Goal: Task Accomplishment & Management: Manage account settings

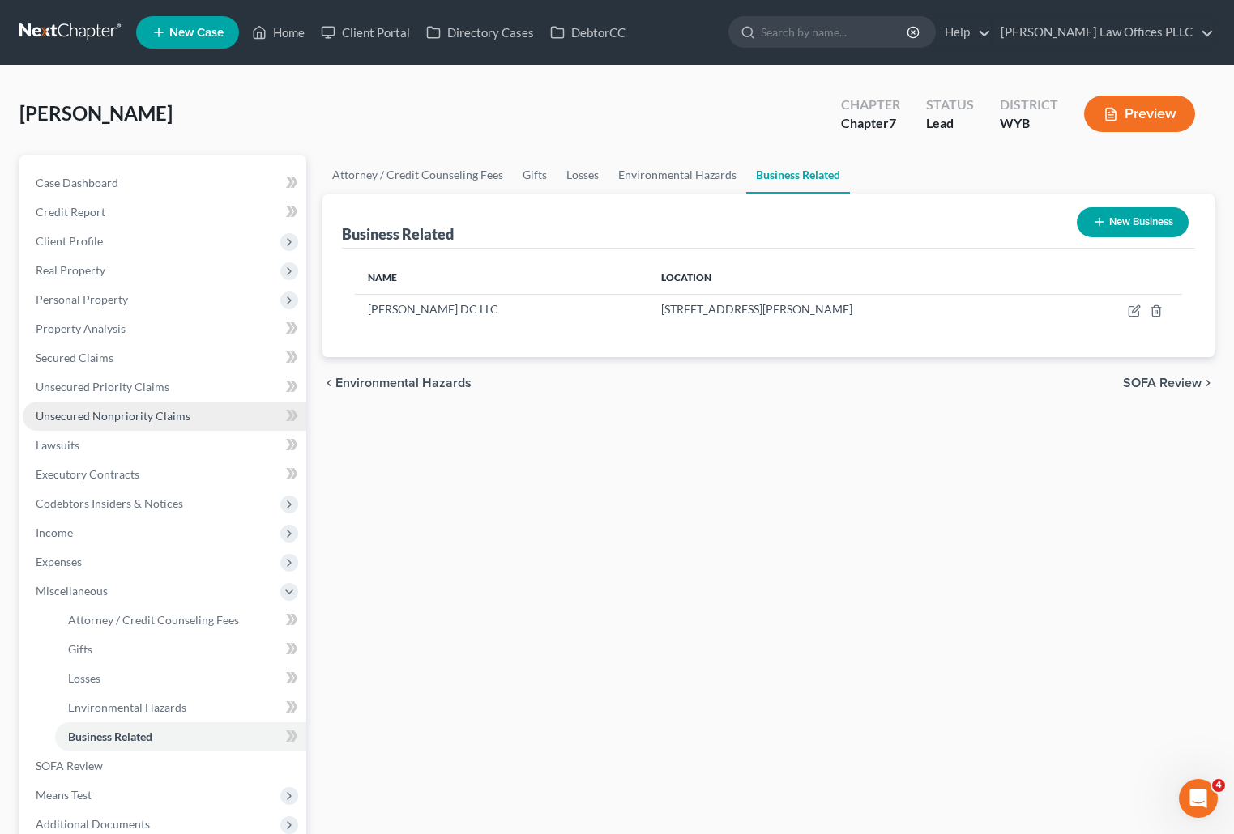
click at [105, 410] on span "Unsecured Nonpriority Claims" at bounding box center [113, 416] width 155 height 14
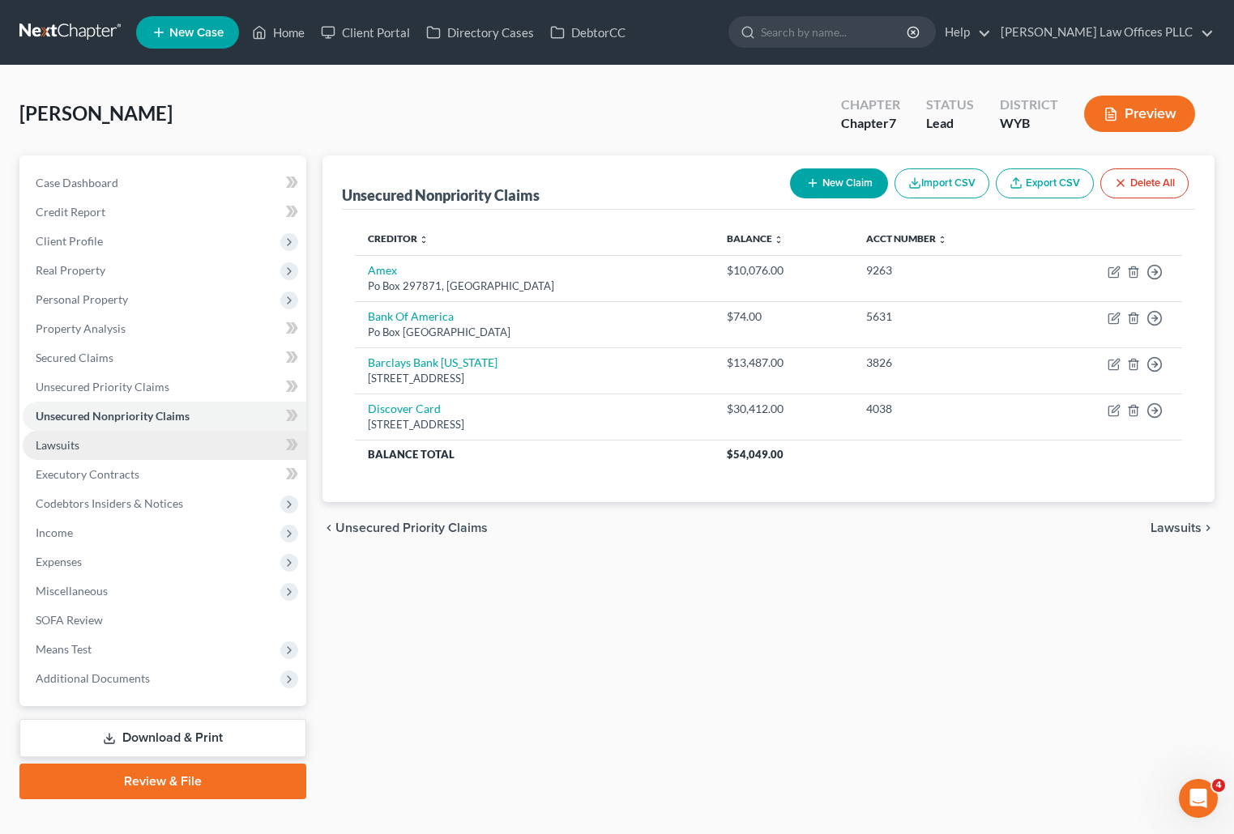
click at [69, 437] on link "Lawsuits" at bounding box center [165, 445] width 284 height 29
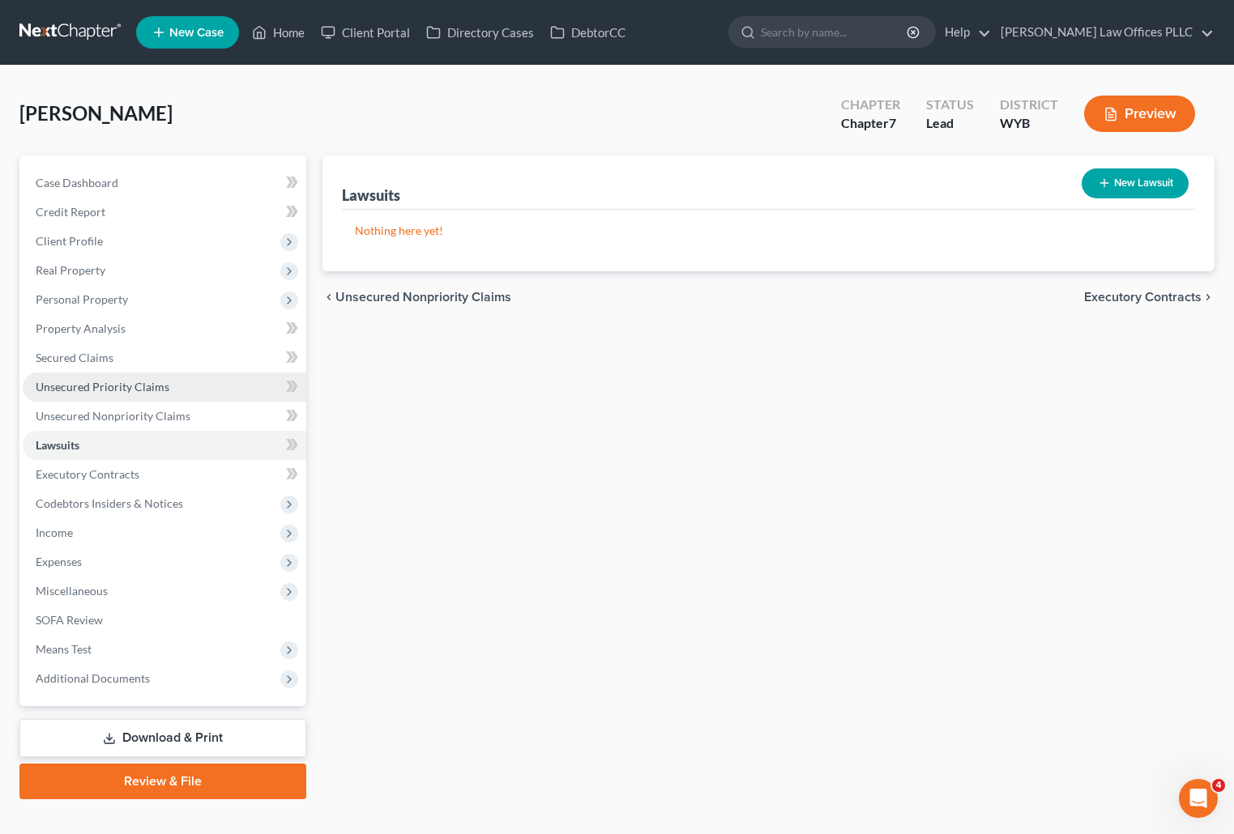
click at [105, 385] on span "Unsecured Priority Claims" at bounding box center [103, 387] width 134 height 14
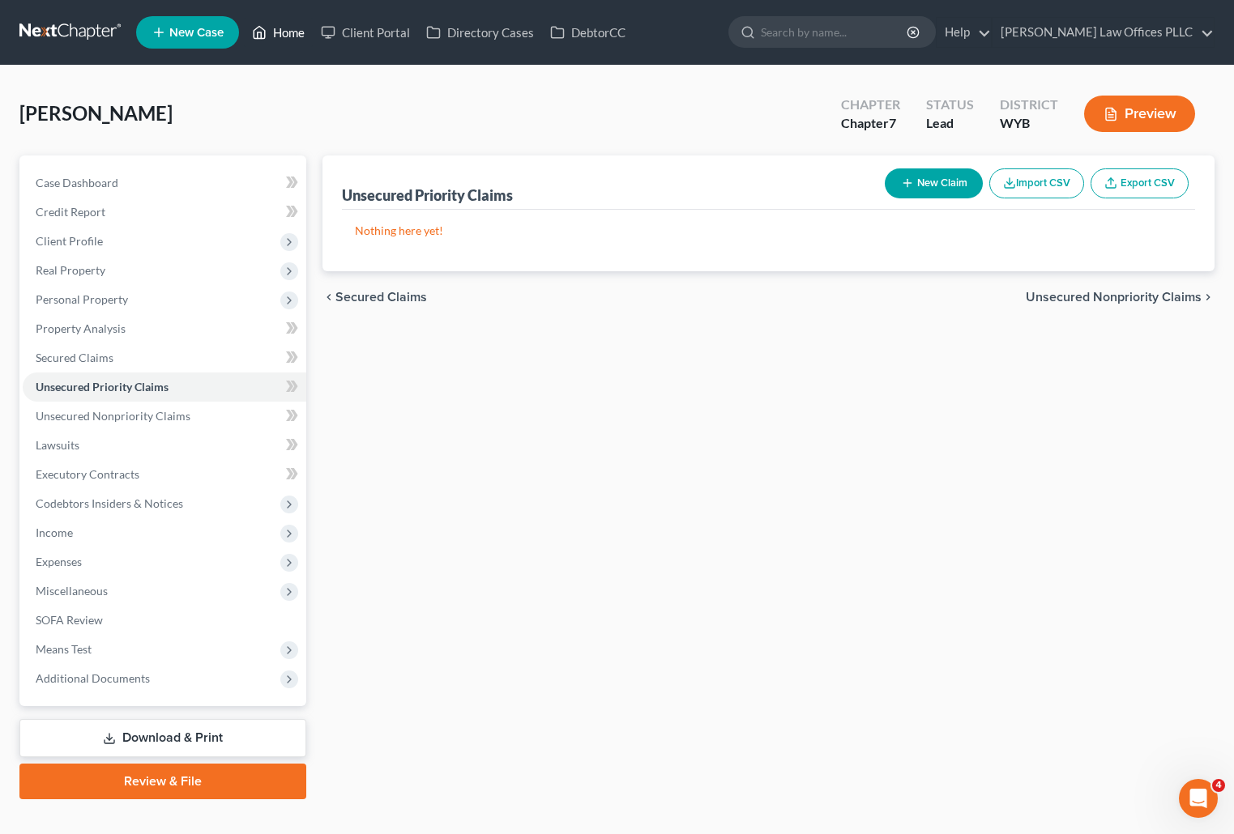
click at [297, 30] on link "Home" at bounding box center [278, 32] width 69 height 29
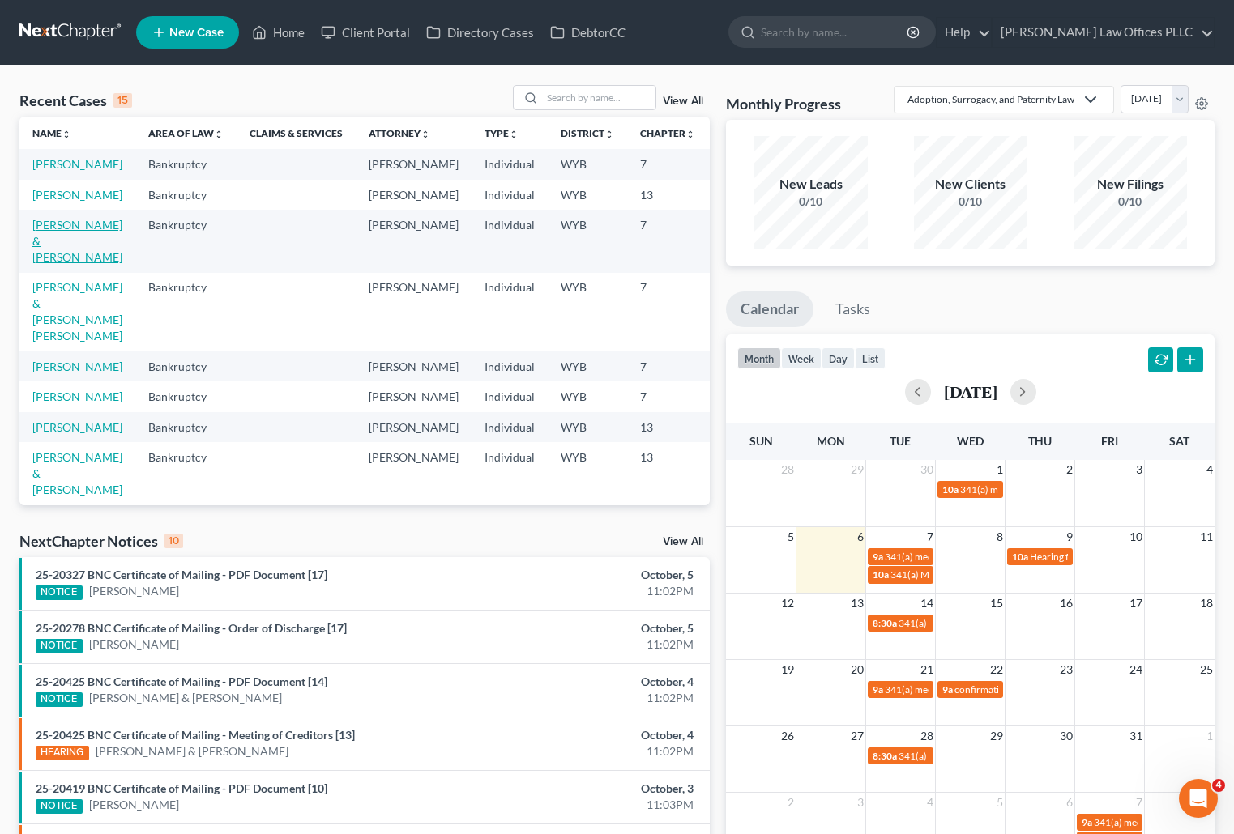
click at [50, 264] on link "[PERSON_NAME] & [PERSON_NAME]" at bounding box center [77, 241] width 90 height 46
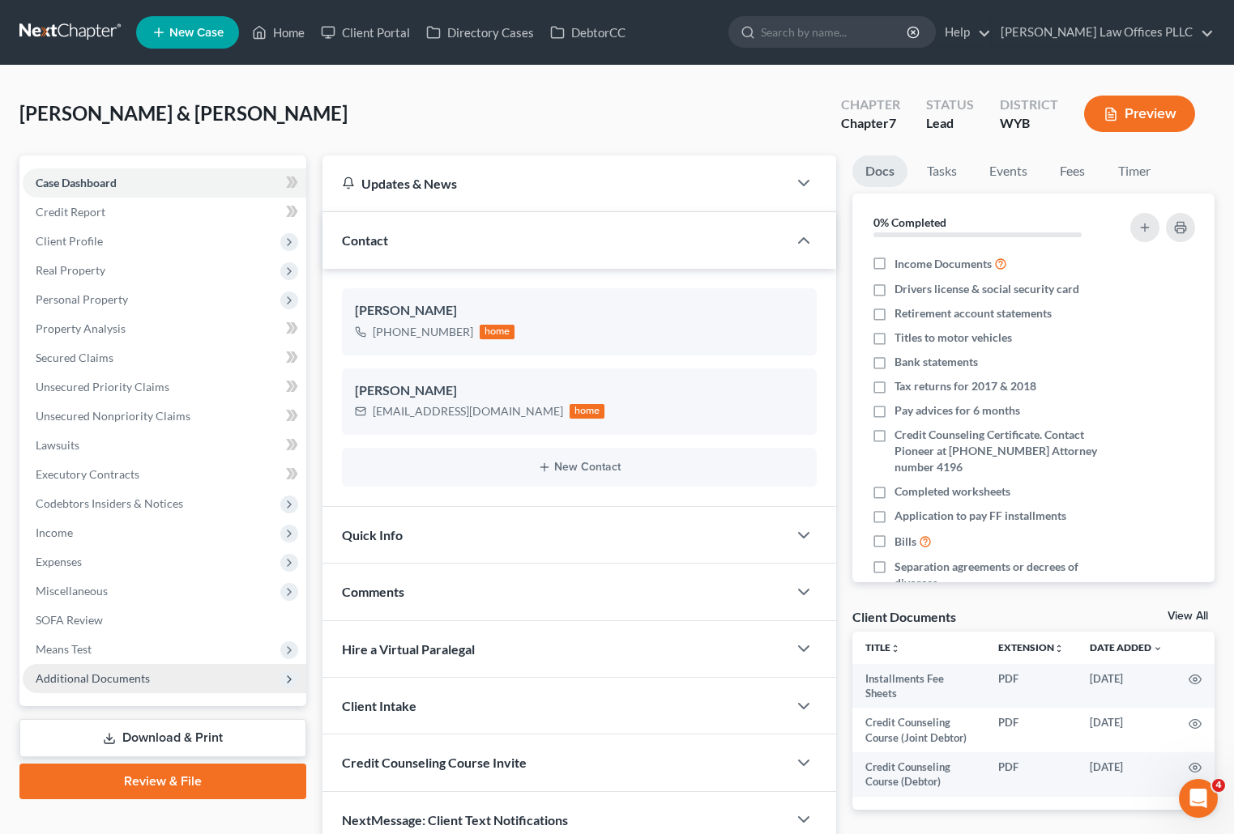
click at [140, 675] on span "Additional Documents" at bounding box center [93, 679] width 114 height 14
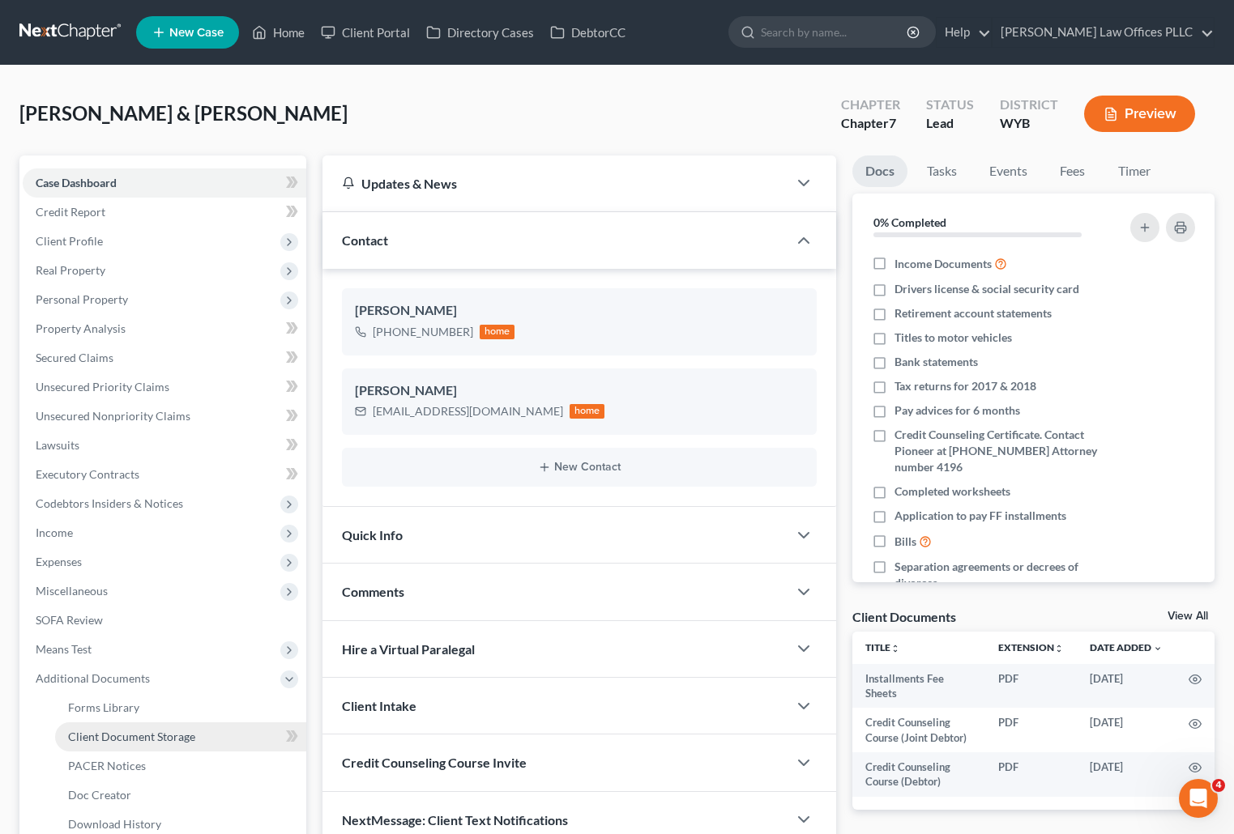
click at [152, 732] on span "Client Document Storage" at bounding box center [131, 737] width 127 height 14
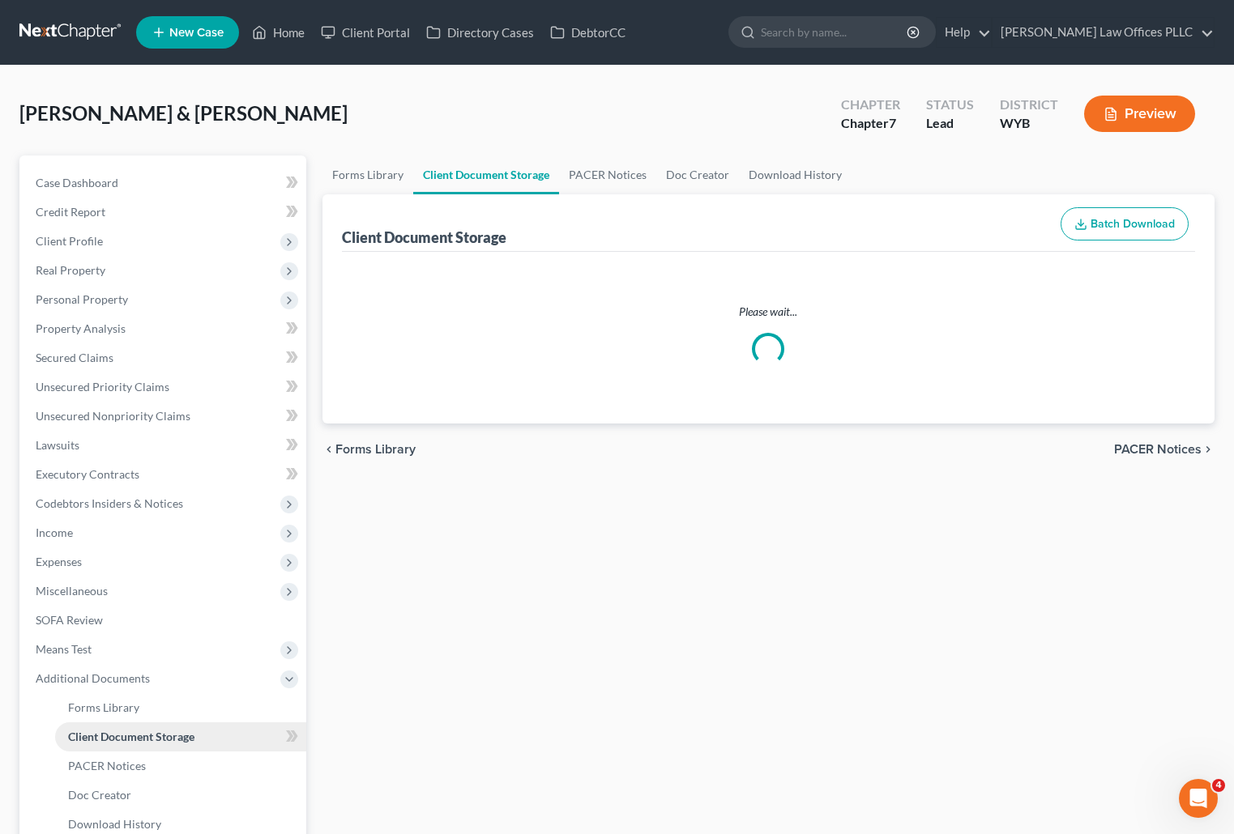
select select "0"
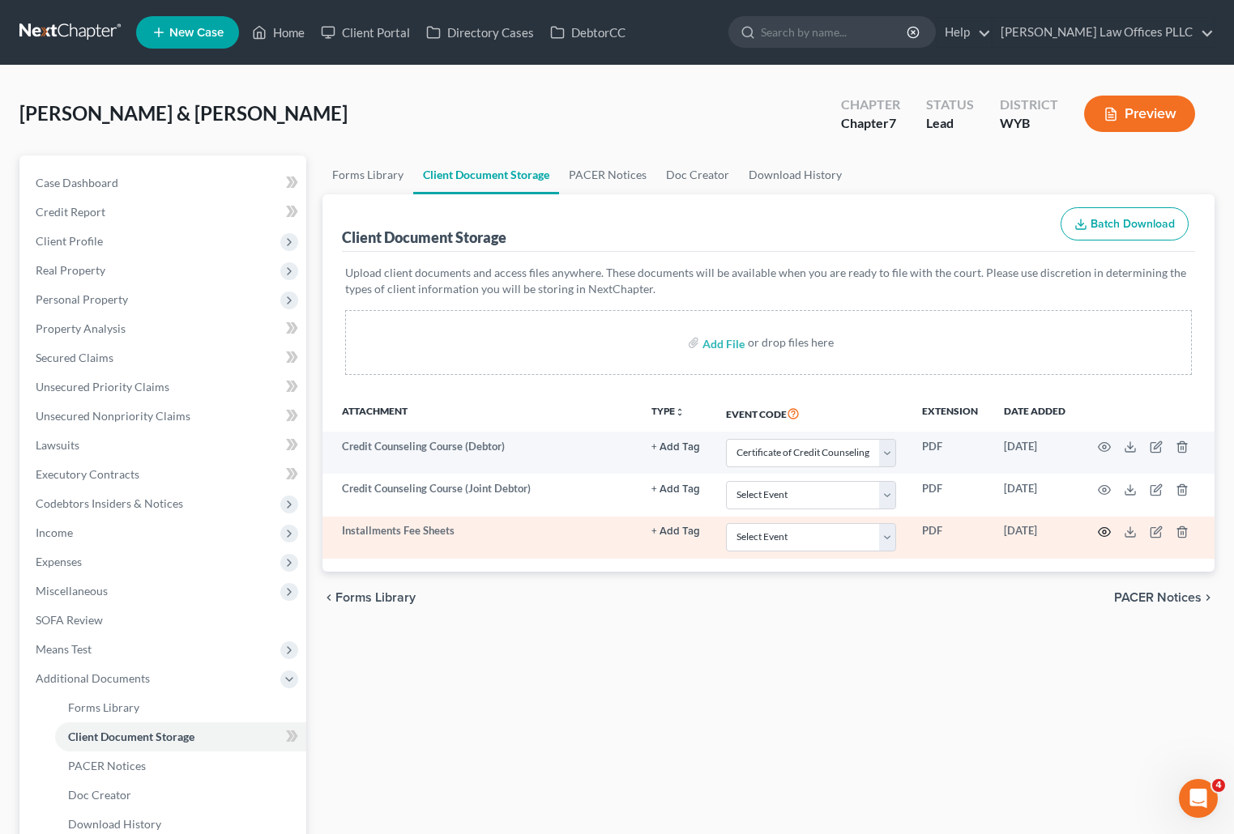
click at [1107, 530] on icon "button" at bounding box center [1104, 532] width 13 height 13
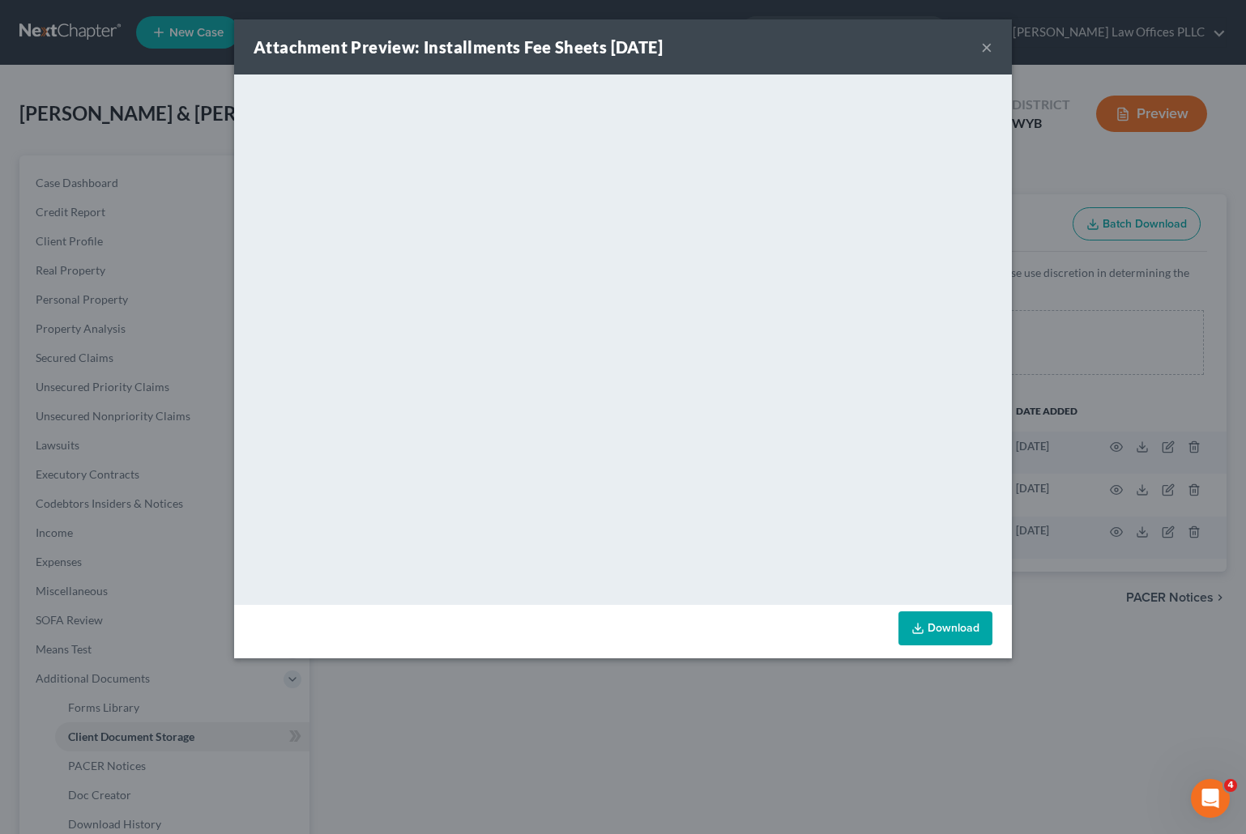
click at [983, 45] on button "×" at bounding box center [986, 46] width 11 height 19
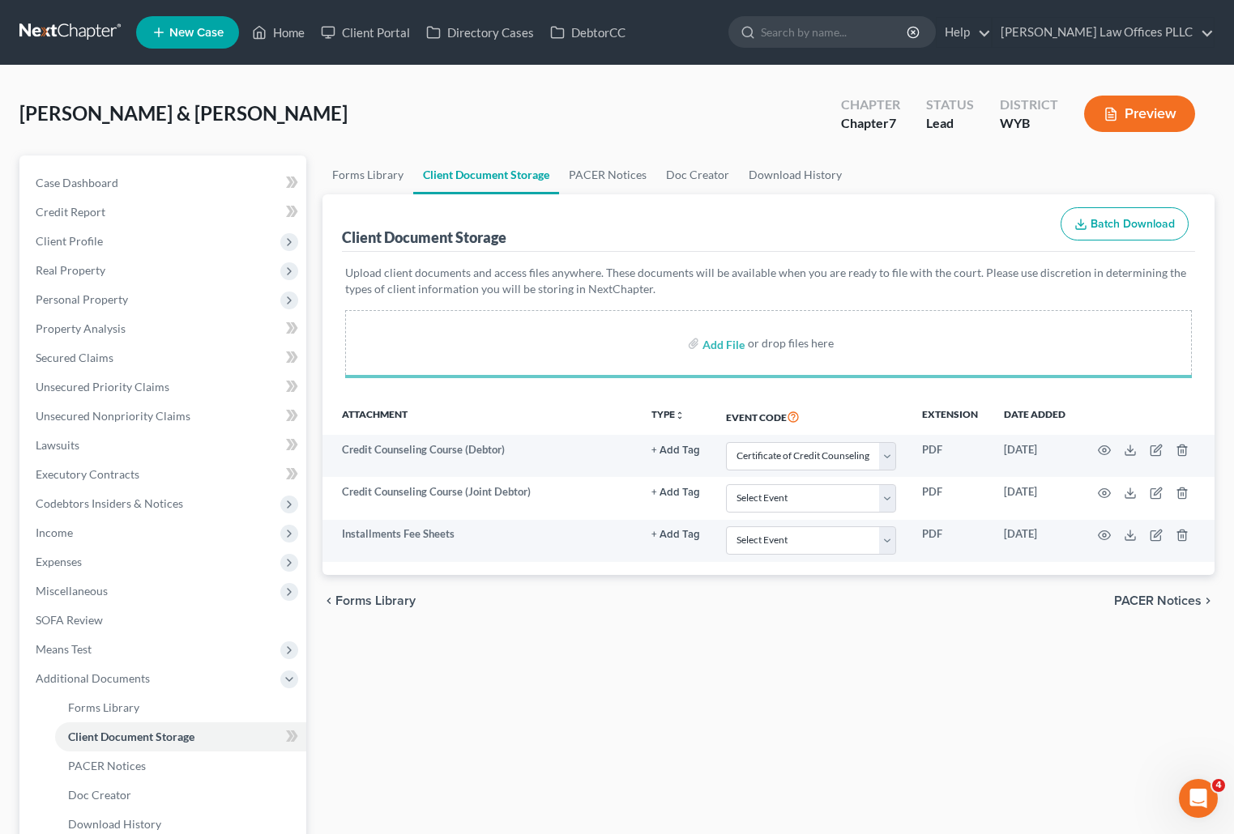
select select "0"
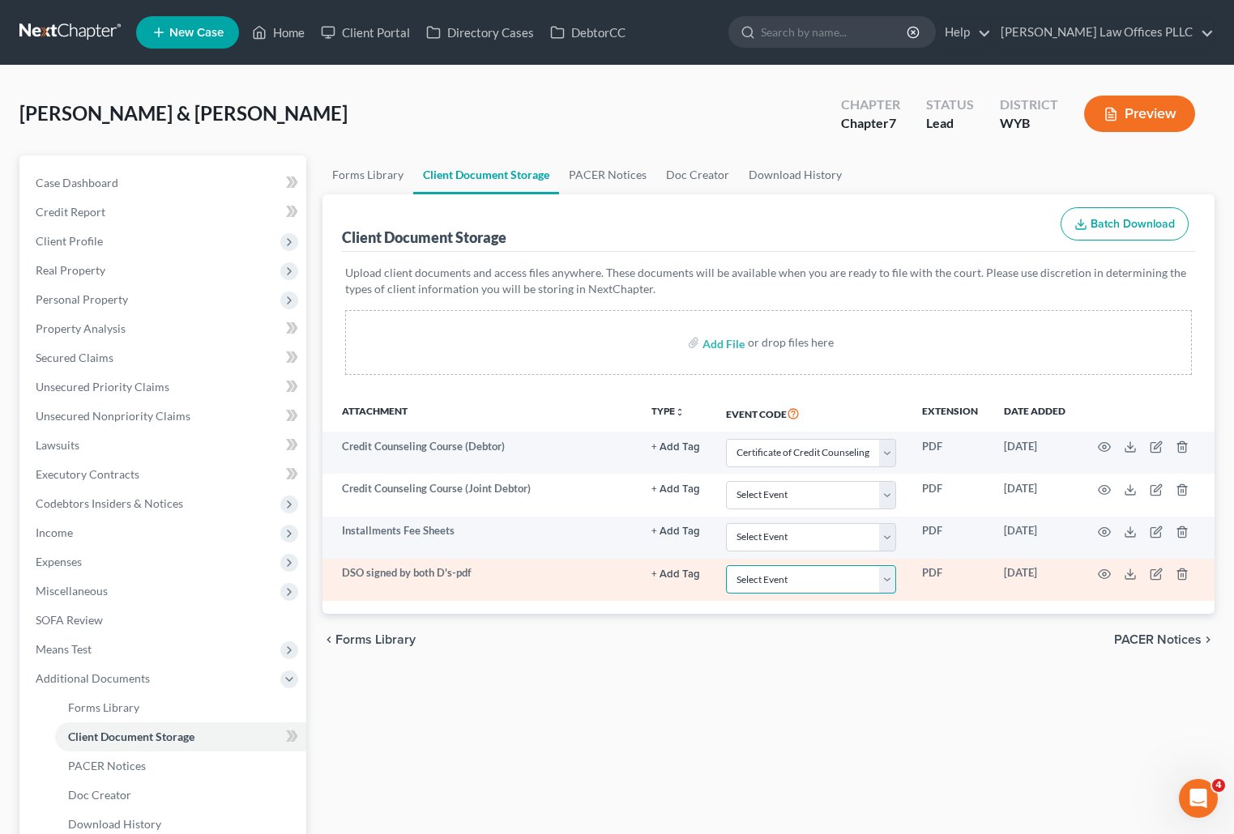
click at [894, 580] on select "Select Event Certificate of Credit Counseling Chapter 13 Plan Domestic Support …" at bounding box center [811, 579] width 170 height 28
select select "2"
click at [726, 565] on select "Select Event Certificate of Credit Counseling Chapter 13 Plan Domestic Support …" at bounding box center [811, 579] width 170 height 28
click at [1103, 570] on icon "button" at bounding box center [1104, 574] width 13 height 13
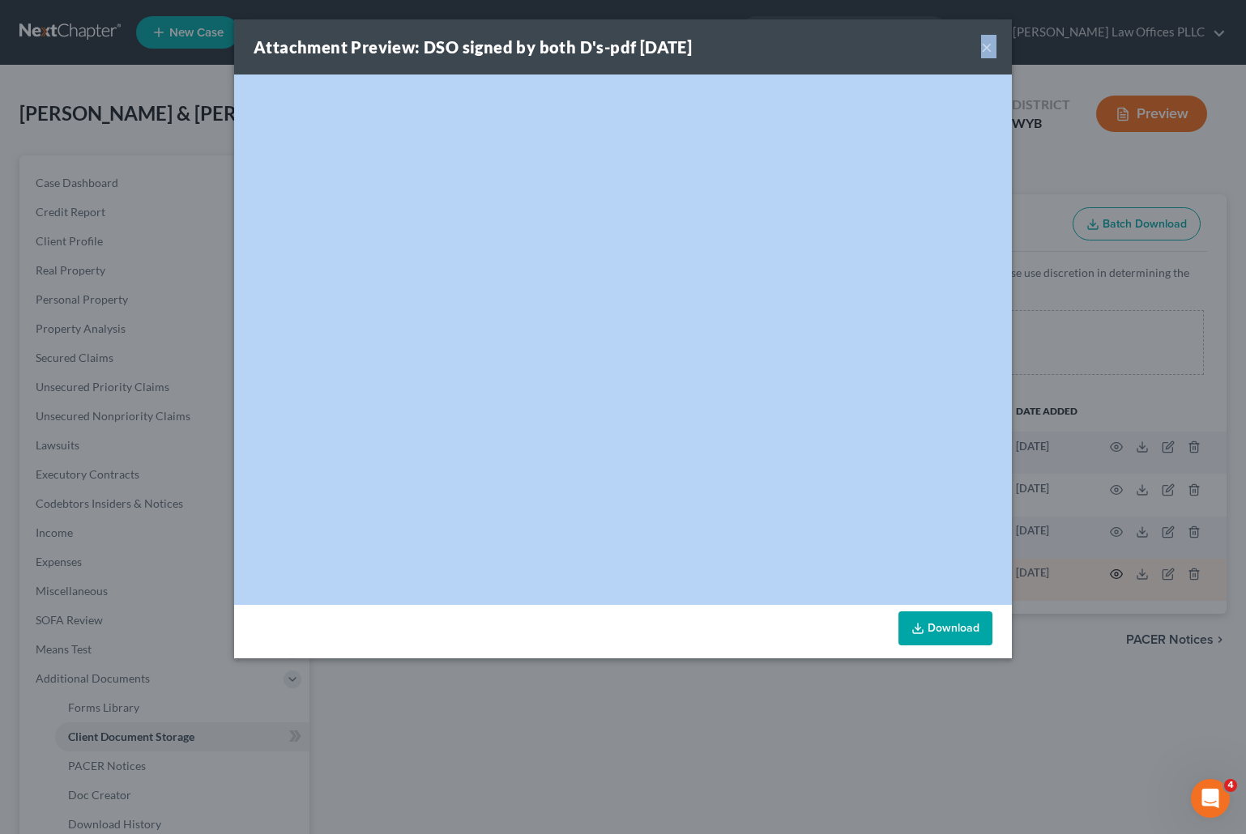
click at [1103, 570] on div "Attachment Preview: DSO signed by both D's-pdf [DATE] × <object ng-attr-data='[…" at bounding box center [623, 417] width 1246 height 834
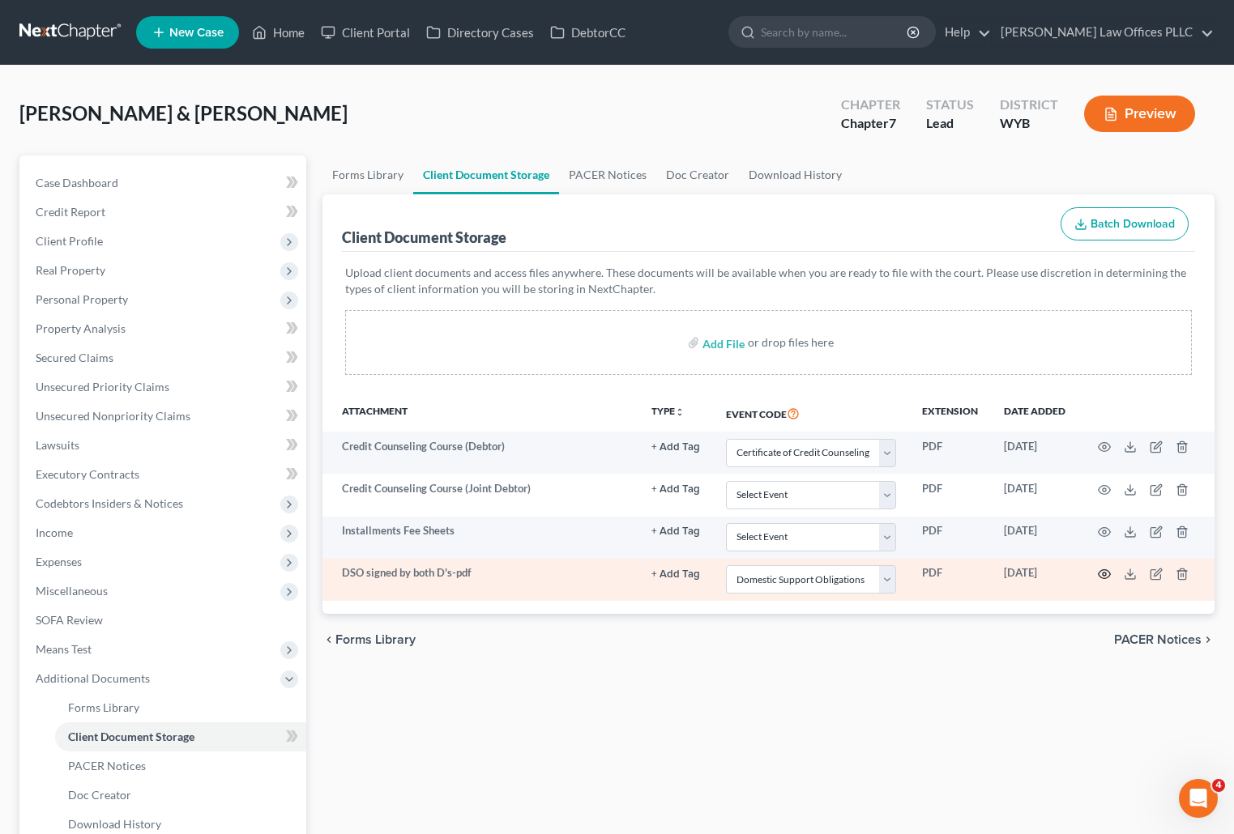
click at [1103, 570] on icon "button" at bounding box center [1104, 574] width 13 height 13
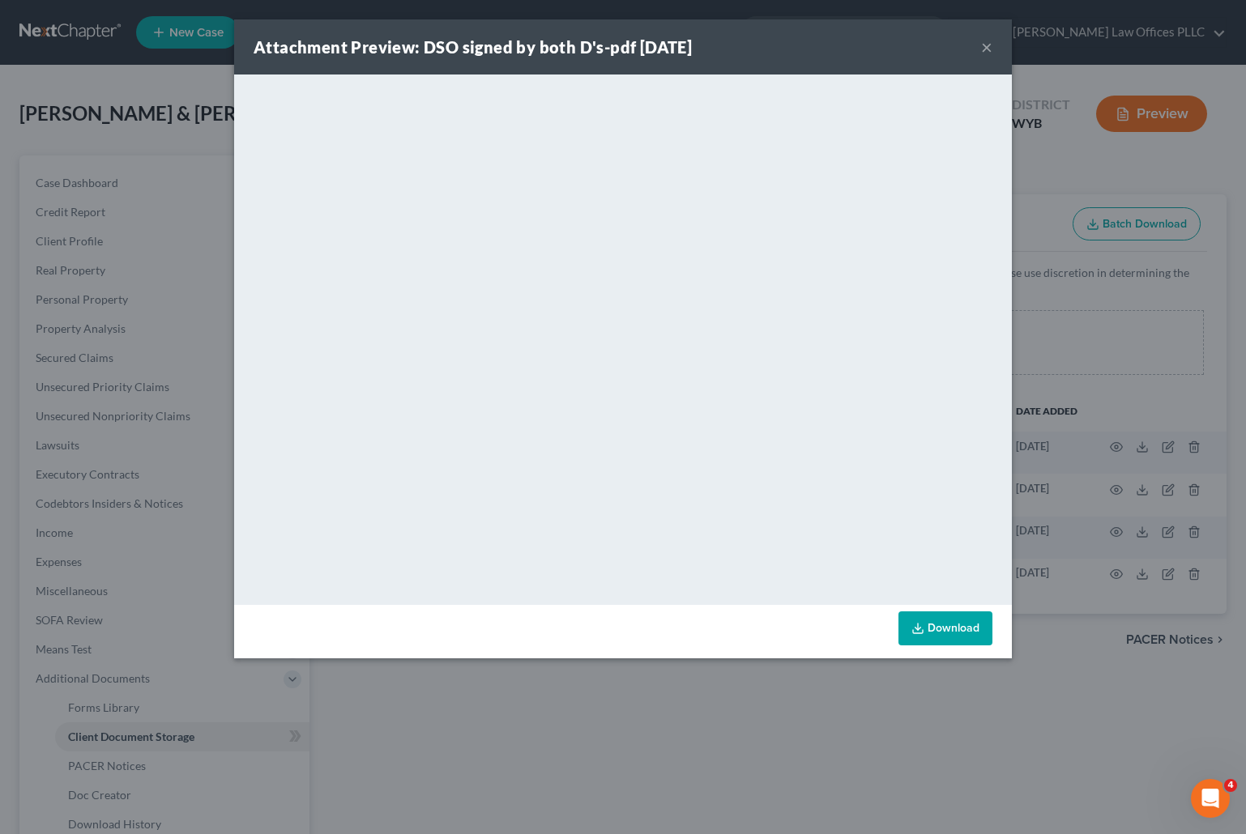
click at [982, 46] on button "×" at bounding box center [986, 46] width 11 height 19
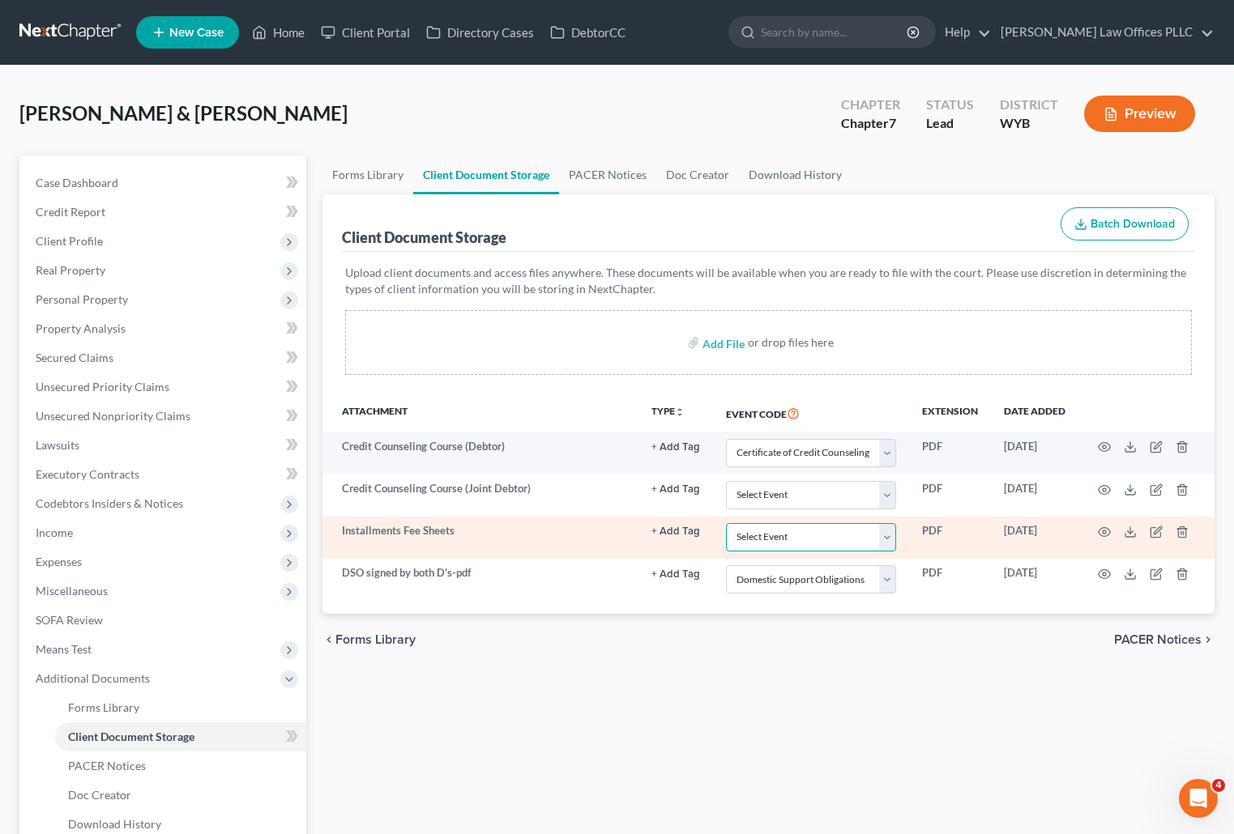
click at [893, 531] on select "Select Event Certificate of Credit Counseling Chapter 13 Plan Domestic Support …" at bounding box center [811, 537] width 170 height 28
select select "4"
click at [726, 523] on select "Select Event Certificate of Credit Counseling Chapter 13 Plan Domestic Support …" at bounding box center [811, 537] width 170 height 28
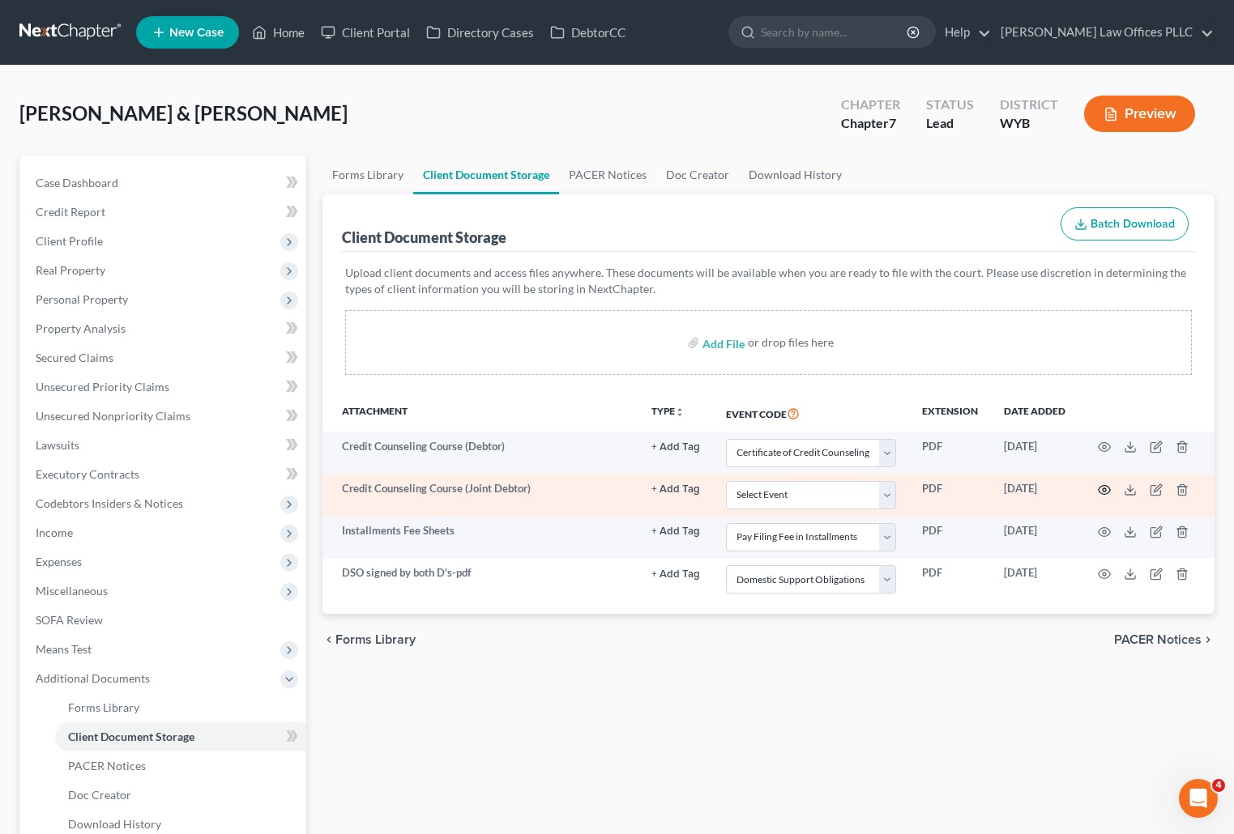
click at [1103, 485] on icon "button" at bounding box center [1105, 489] width 12 height 9
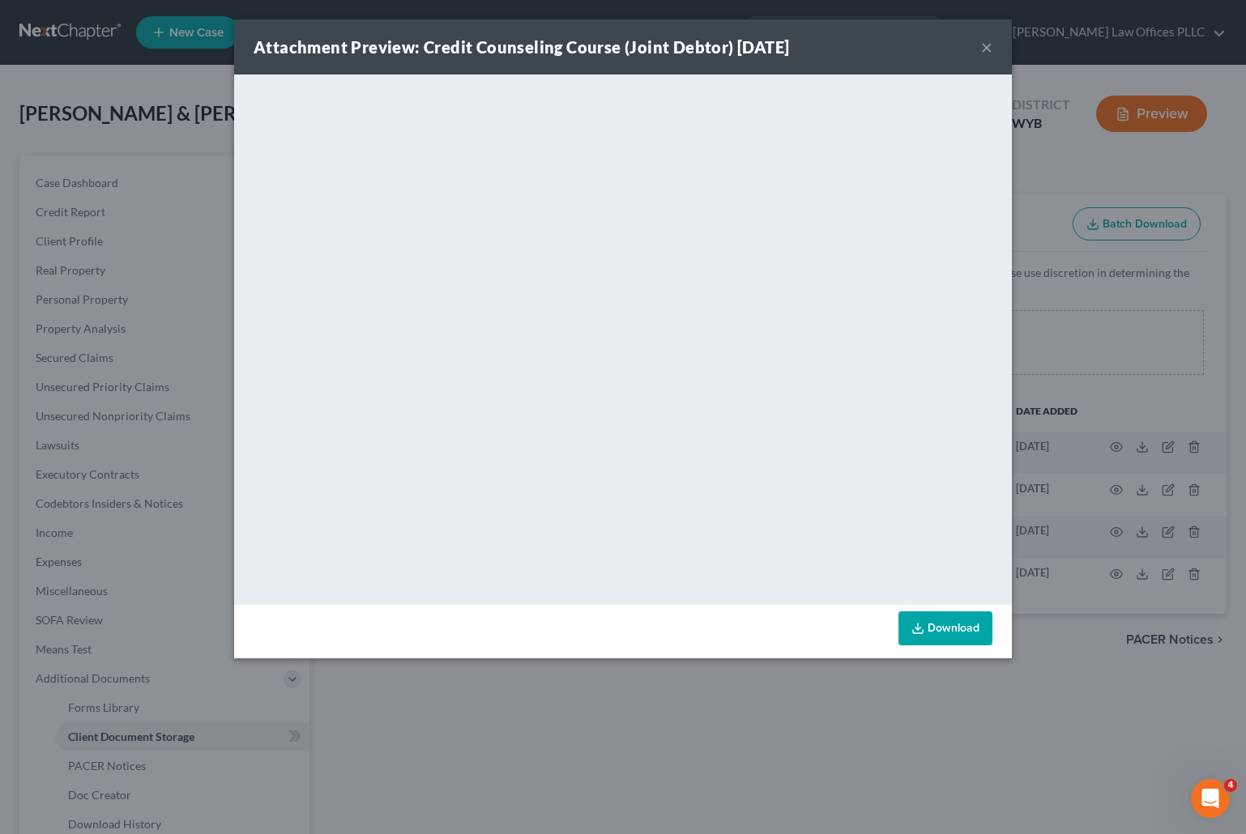
click at [986, 46] on button "×" at bounding box center [986, 46] width 11 height 19
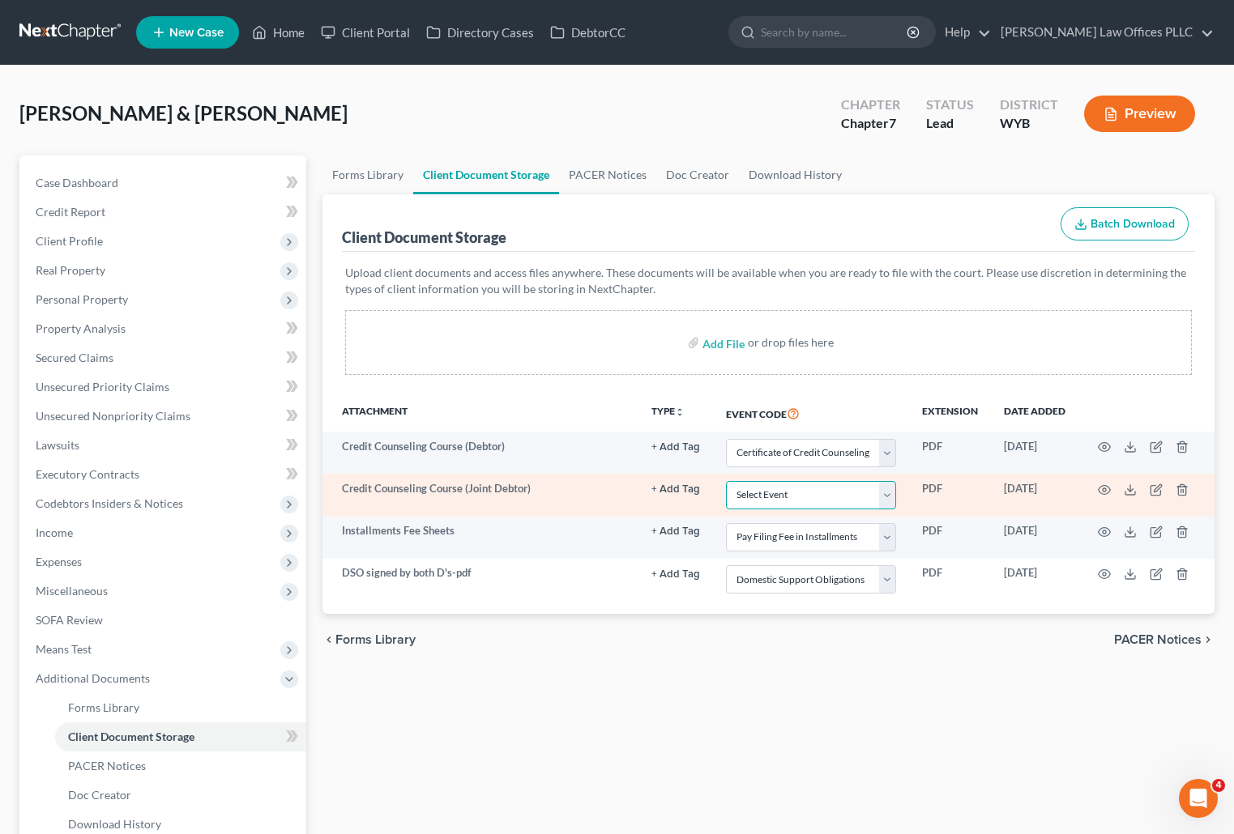
click at [892, 494] on select "Select Event Certificate of Credit Counseling Chapter 13 Plan Domestic Support …" at bounding box center [811, 495] width 170 height 28
select select "0"
click at [726, 481] on select "Select Event Certificate of Credit Counseling Chapter 13 Plan Domestic Support …" at bounding box center [811, 495] width 170 height 28
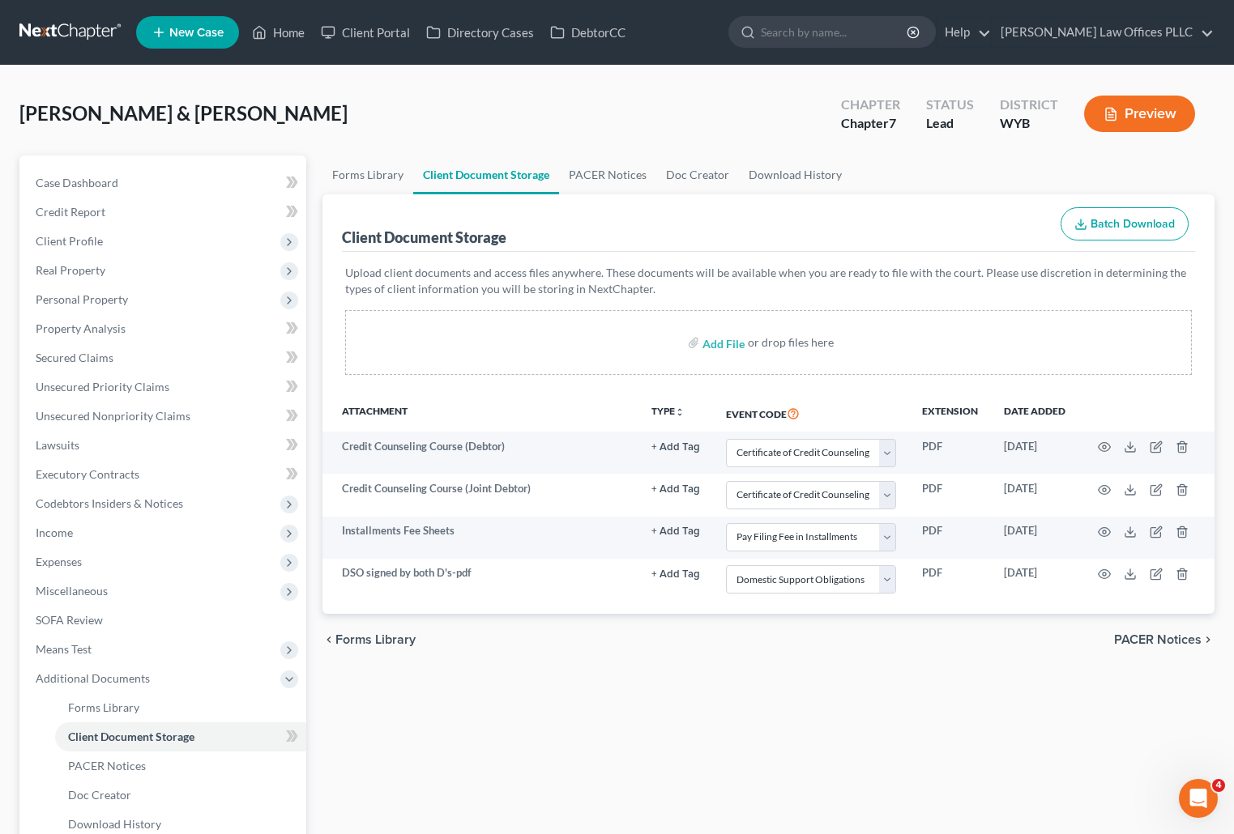
select select "0"
select select "4"
select select "2"
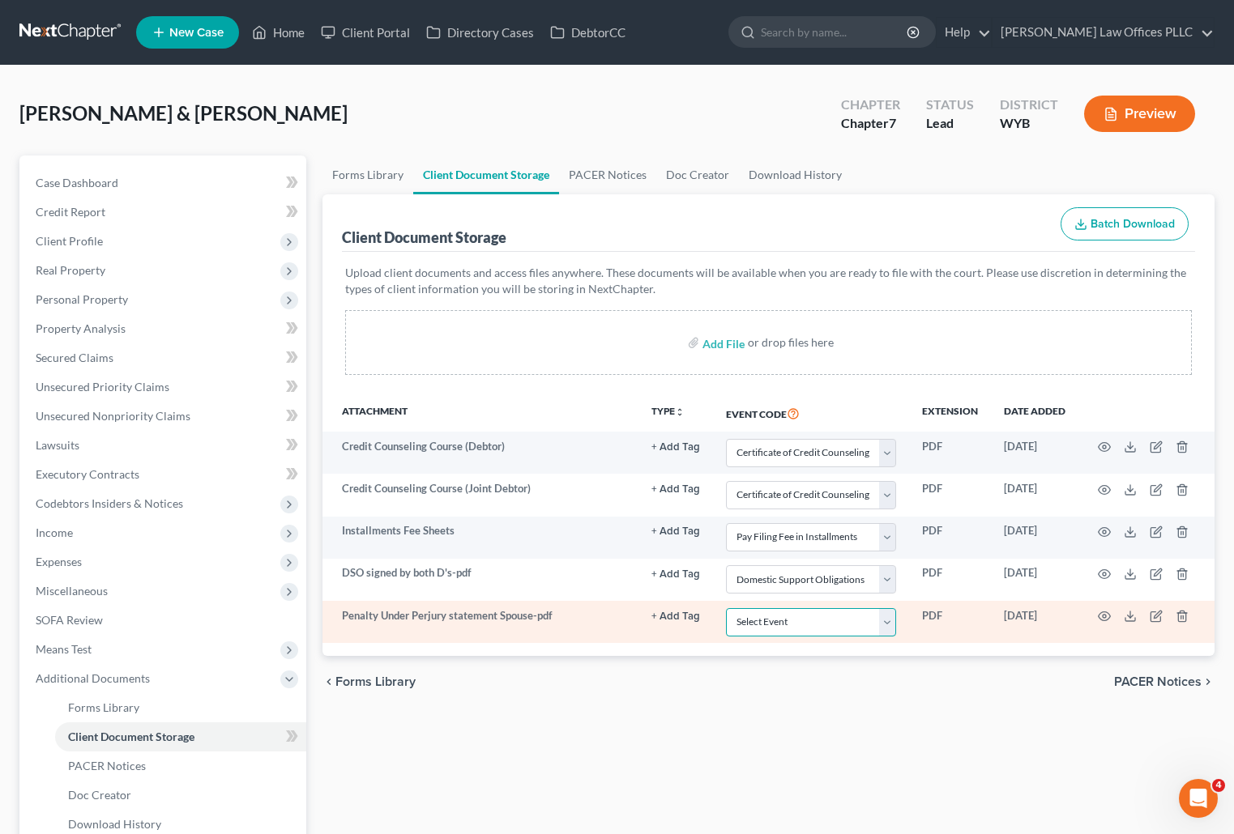
click at [892, 622] on select "Select Event Certificate of Credit Counseling Chapter 13 Plan Domestic Support …" at bounding box center [811, 622] width 170 height 28
select select "3"
click at [726, 608] on select "Select Event Certificate of Credit Counseling Chapter 13 Plan Domestic Support …" at bounding box center [811, 622] width 170 height 28
click at [1098, 614] on icon "button" at bounding box center [1104, 616] width 13 height 13
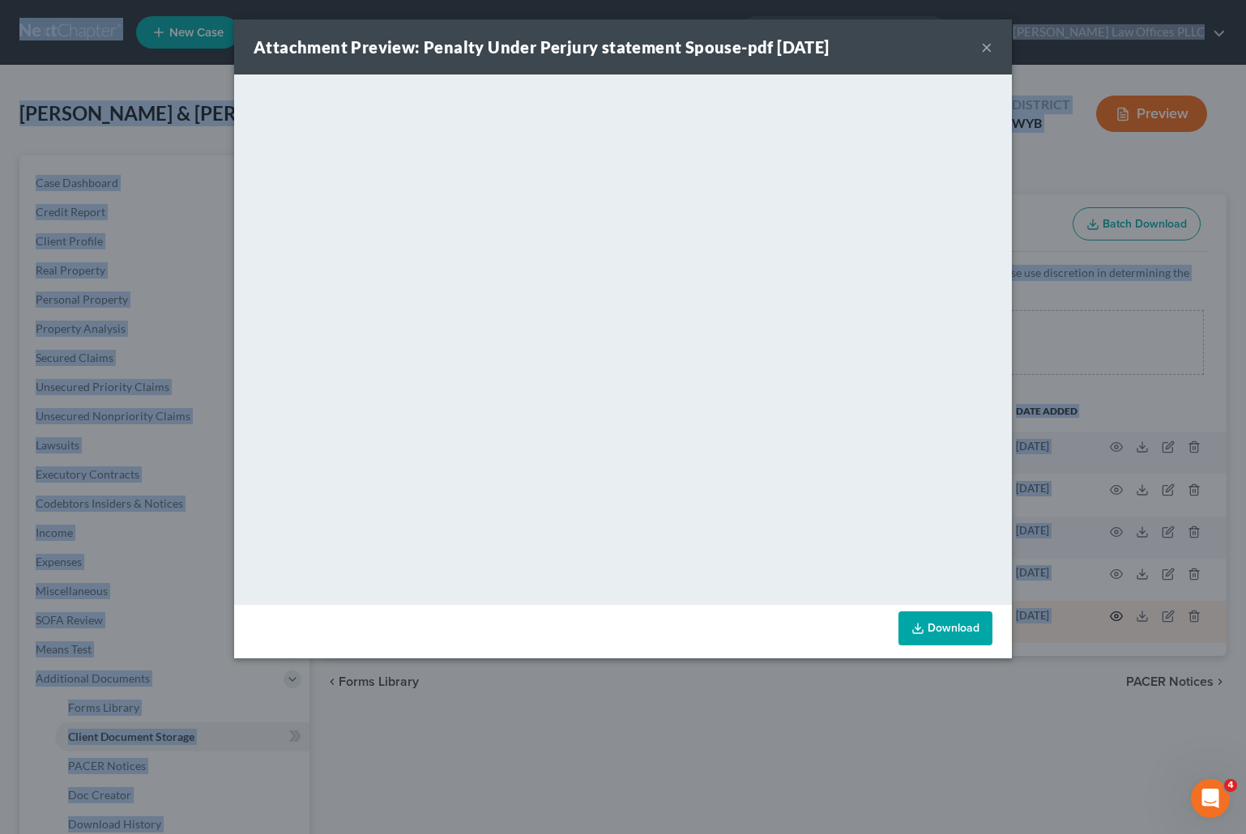
click at [1098, 614] on div "Attachment Preview: Penalty Under Perjury statement Spouse-pdf [DATE] × <object…" at bounding box center [623, 417] width 1246 height 834
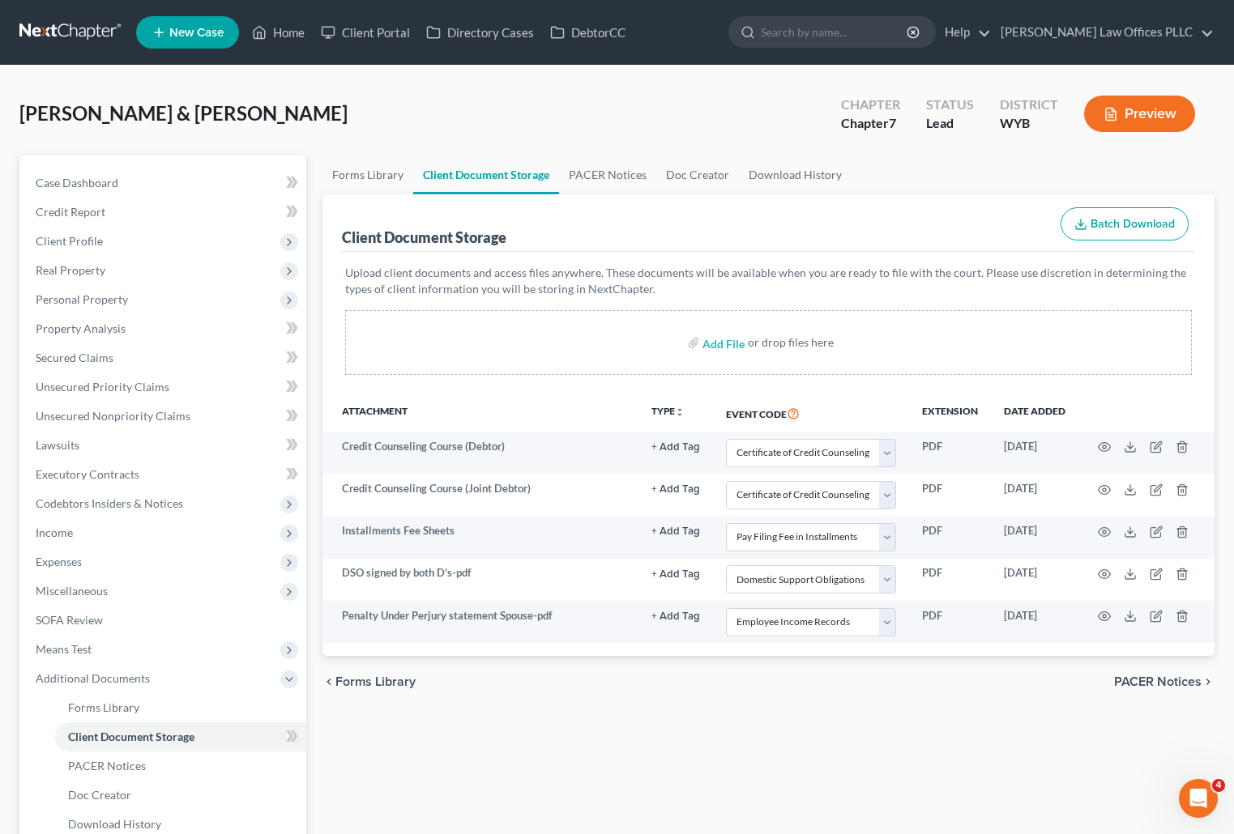
click at [1097, 615] on td at bounding box center [1146, 622] width 136 height 42
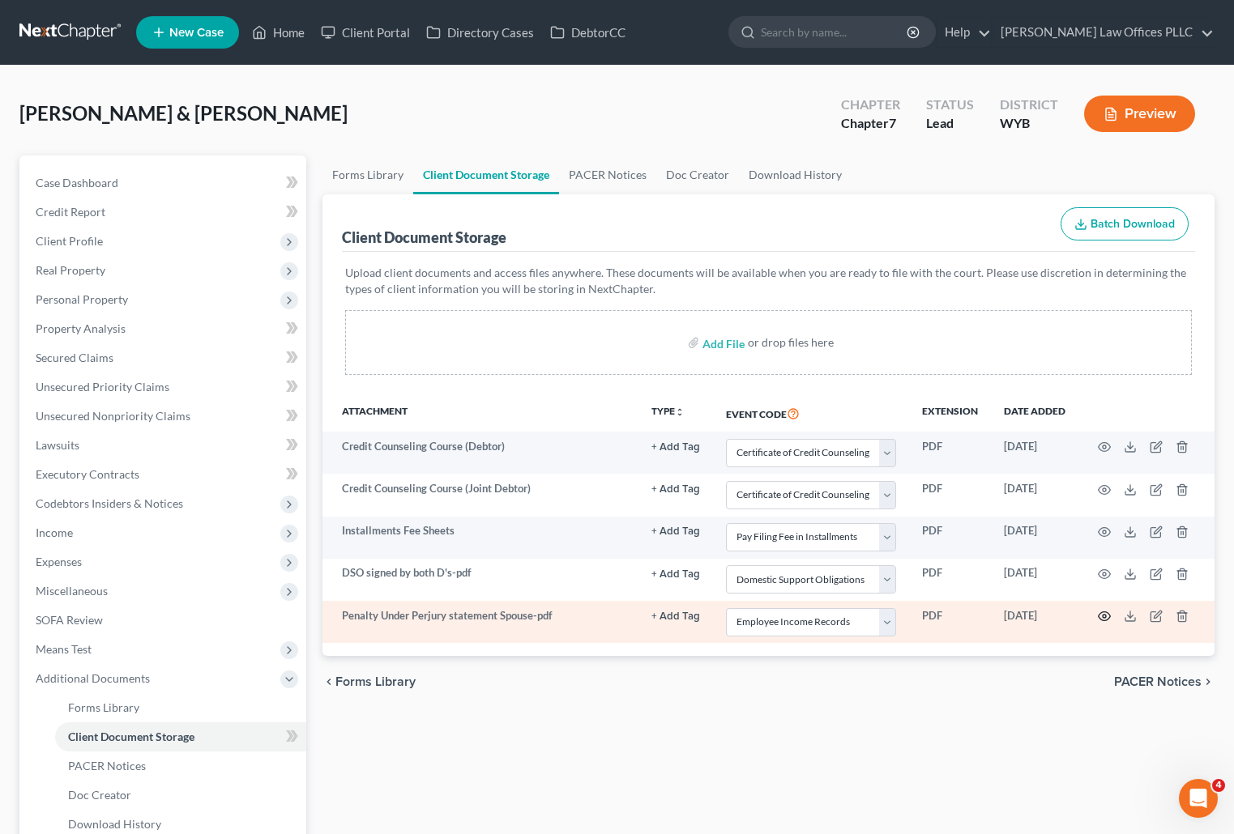
click at [1104, 611] on icon "button" at bounding box center [1104, 616] width 13 height 13
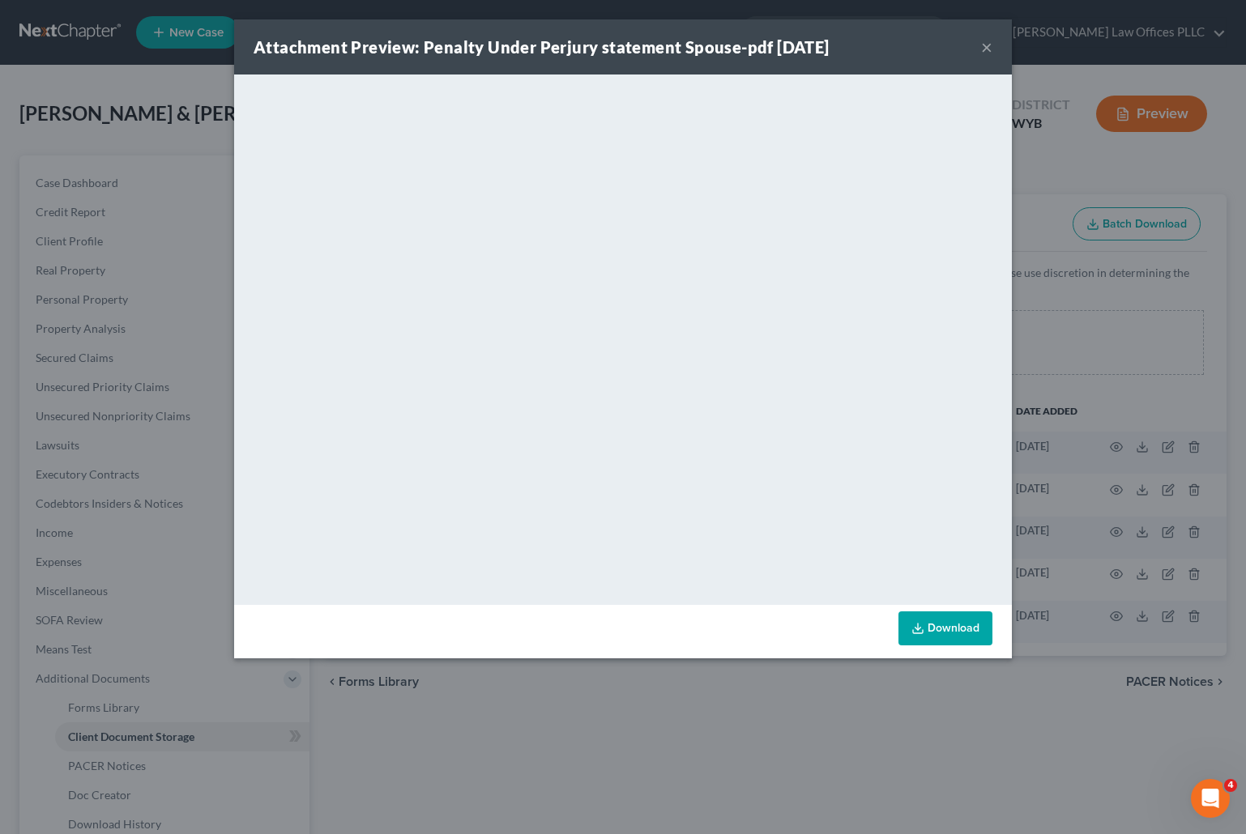
click at [985, 46] on button "×" at bounding box center [986, 46] width 11 height 19
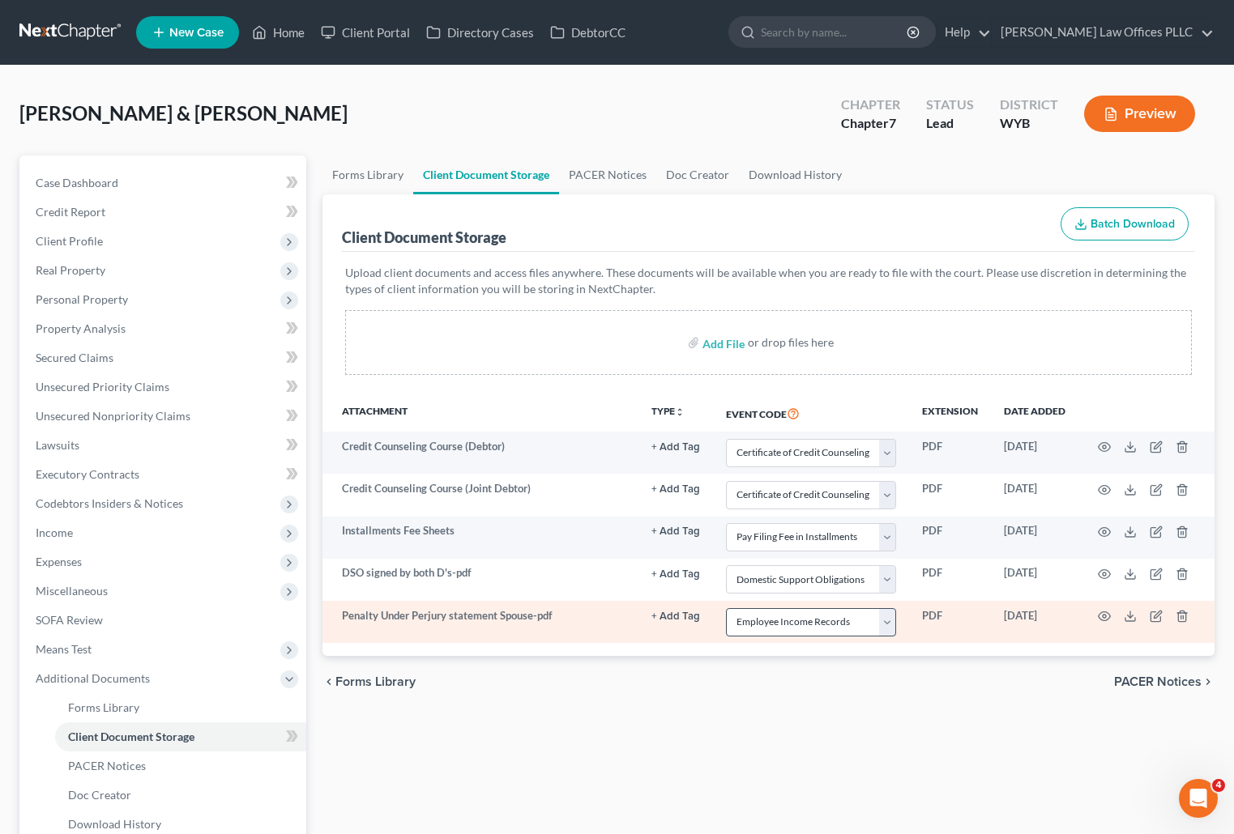
select select "0"
select select "4"
select select "2"
select select "3"
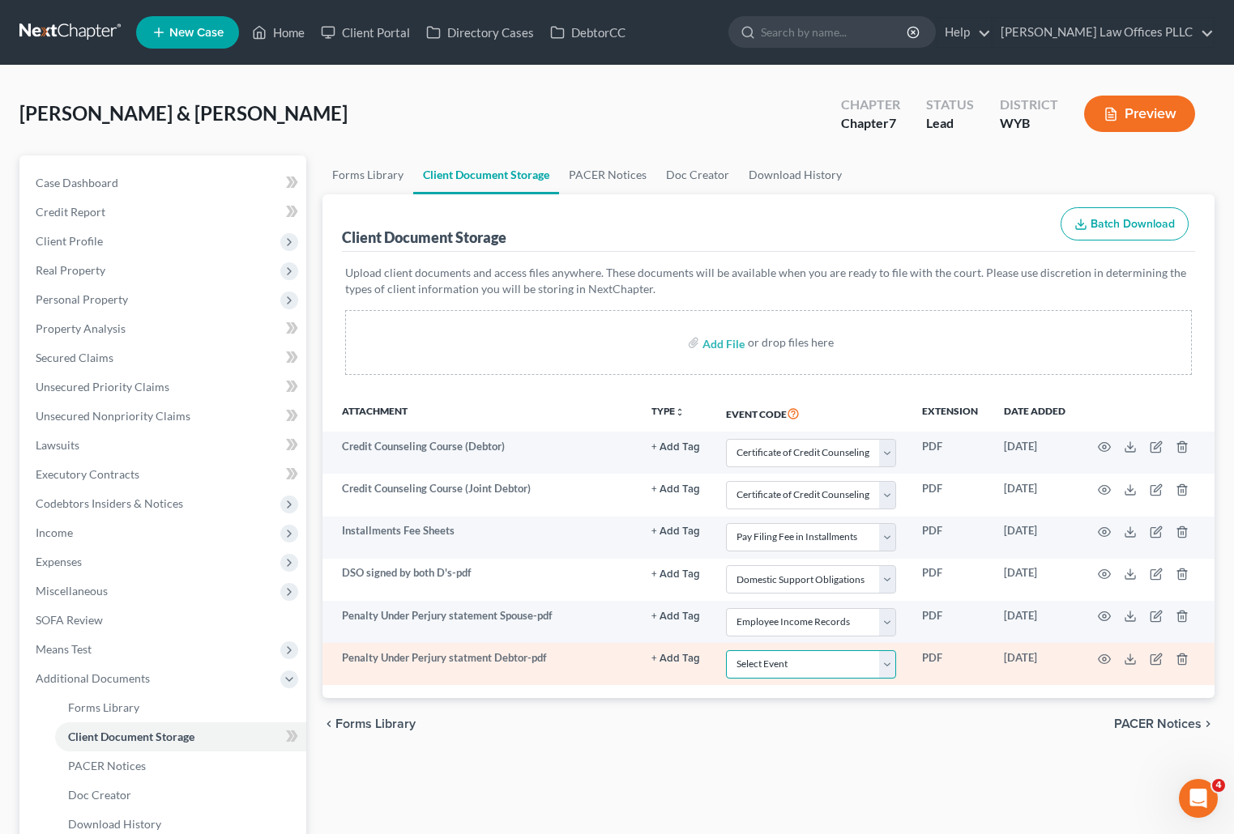
click at [889, 665] on select "Select Event Certificate of Credit Counseling Chapter 13 Plan Domestic Support …" at bounding box center [811, 665] width 170 height 28
select select "3"
click at [726, 651] on select "Select Event Certificate of Credit Counseling Chapter 13 Plan Domestic Support …" at bounding box center [811, 665] width 170 height 28
click at [1106, 658] on circle "button" at bounding box center [1104, 659] width 3 height 3
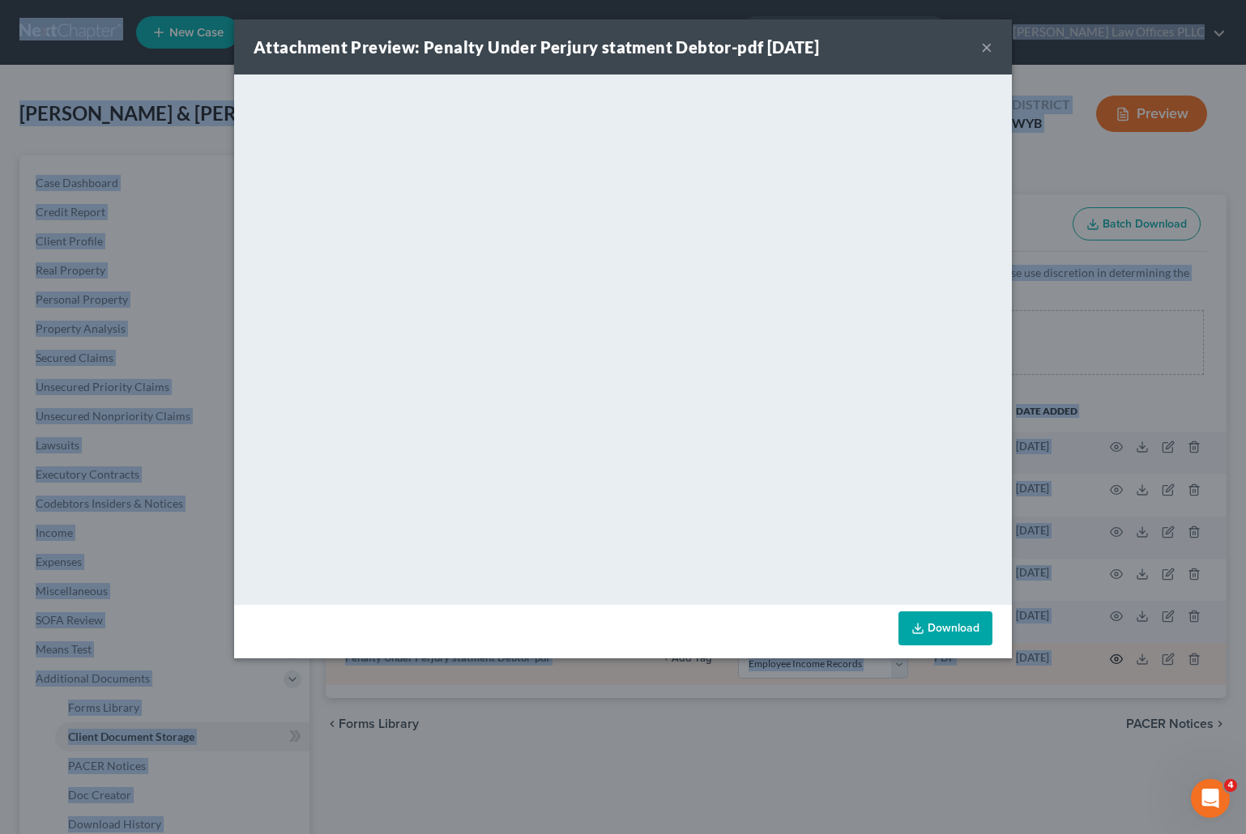
click at [1106, 658] on div "Attachment Preview: Penalty Under Perjury statment Debtor-pdf [DATE] × <object …" at bounding box center [623, 417] width 1246 height 834
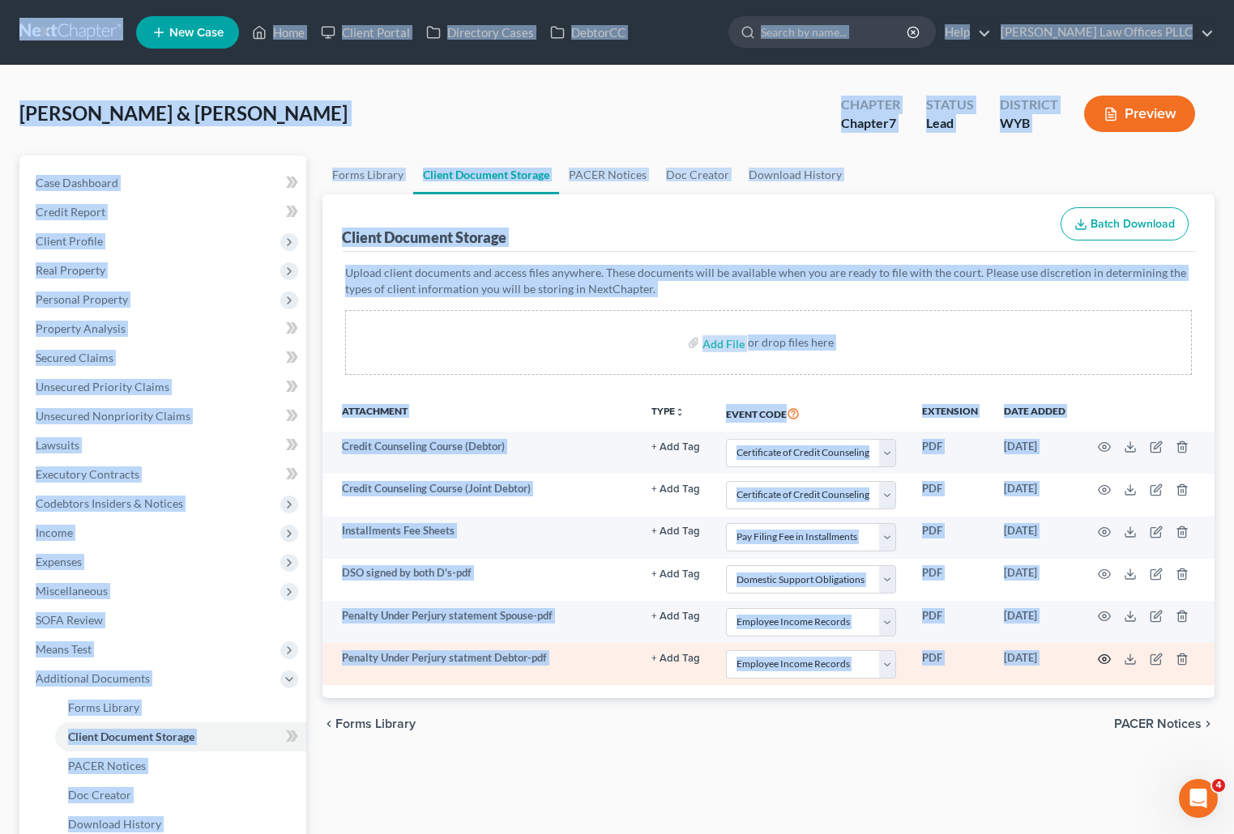
click at [1107, 655] on icon "button" at bounding box center [1104, 659] width 13 height 13
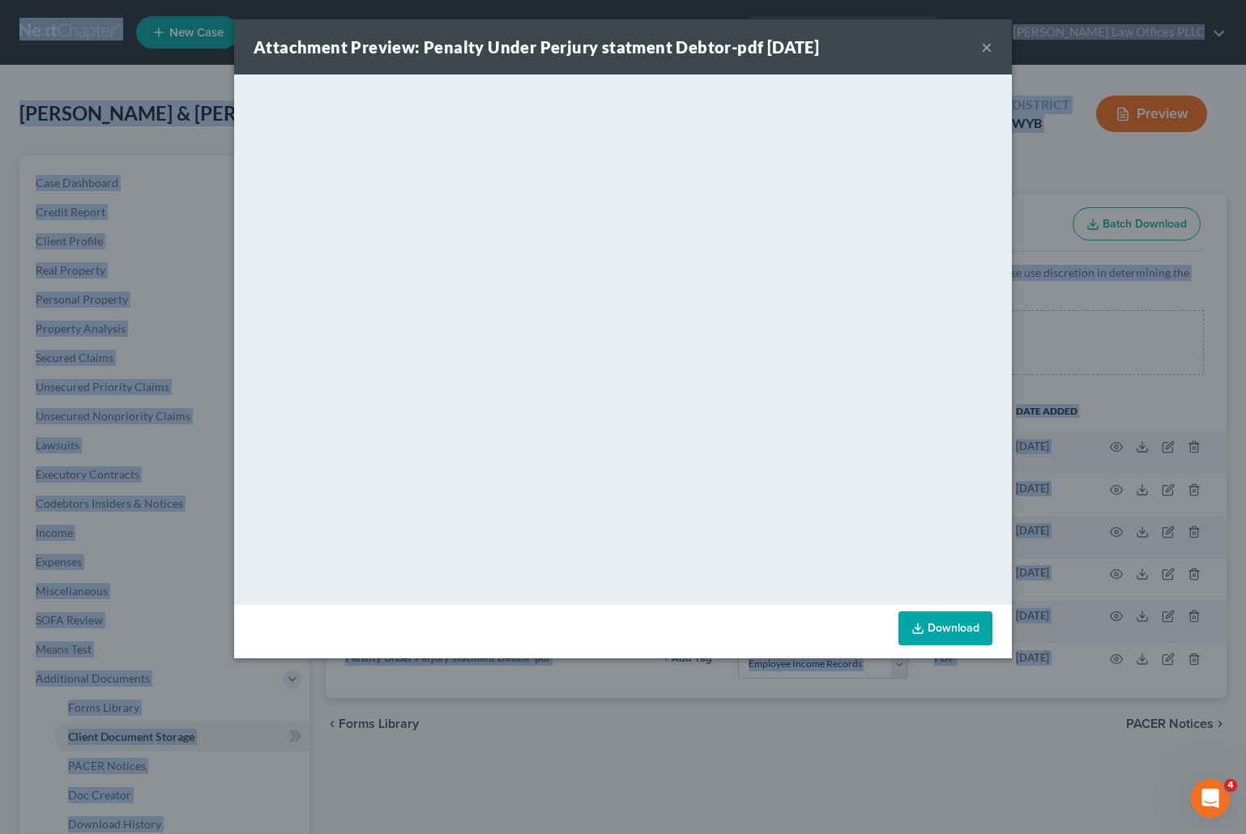
click at [982, 50] on button "×" at bounding box center [986, 46] width 11 height 19
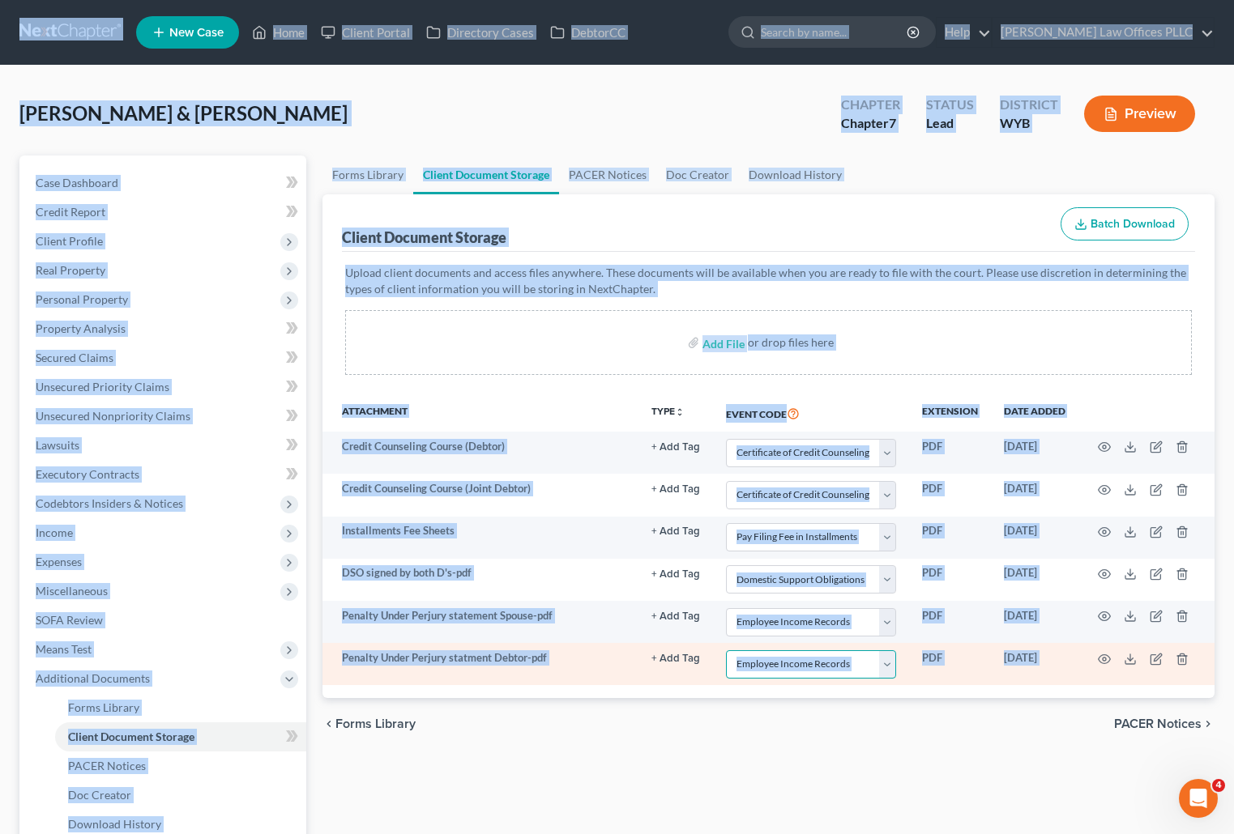
click at [890, 663] on select "Select Event Certificate of Credit Counseling Chapter 13 Plan Domestic Support …" at bounding box center [811, 665] width 170 height 28
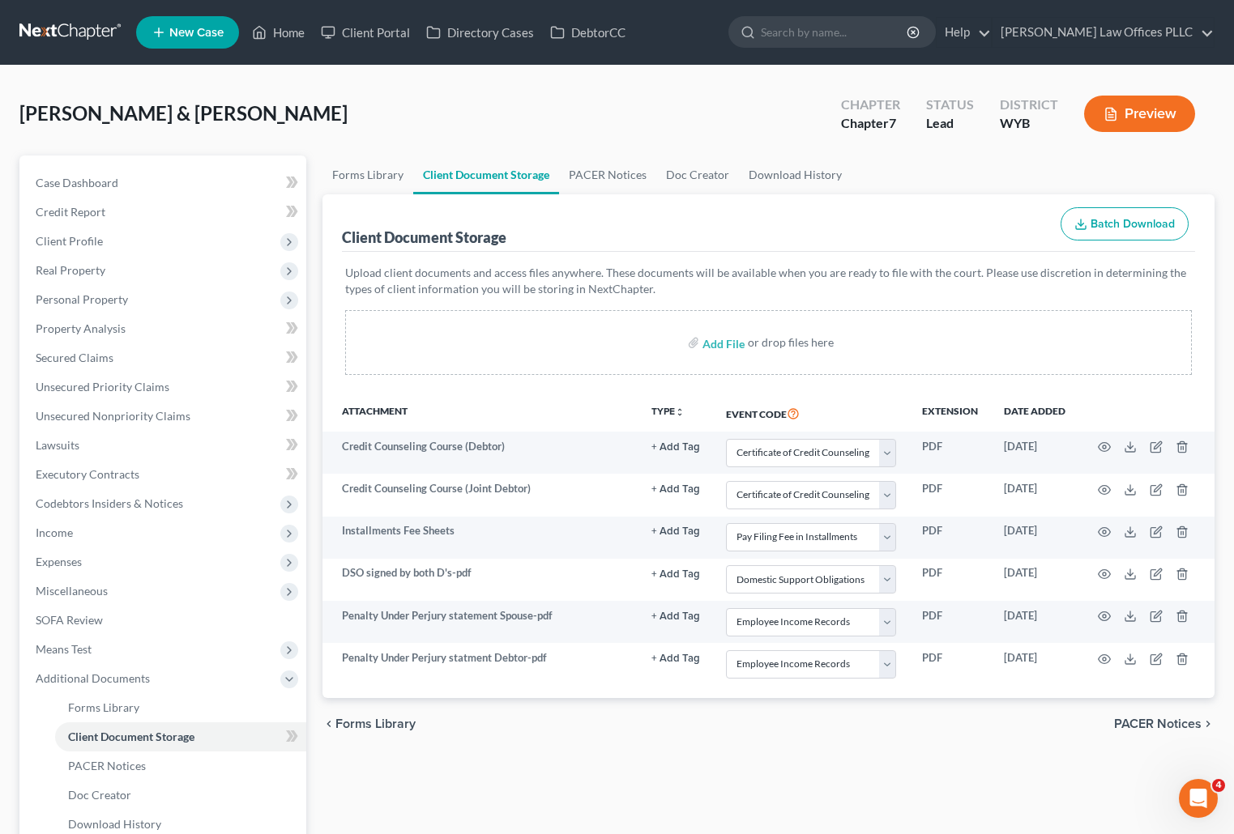
click at [657, 778] on div "Forms Library Client Document Storage PACER Notices Doc Creator Download Histor…" at bounding box center [768, 551] width 908 height 790
click at [537, 104] on div "[PERSON_NAME] & [PERSON_NAME] Upgraded Chapter Chapter 7 Status Lead District W…" at bounding box center [616, 120] width 1195 height 70
click at [286, 33] on link "Home" at bounding box center [278, 32] width 69 height 29
